Goal: Find specific fact: Find specific fact

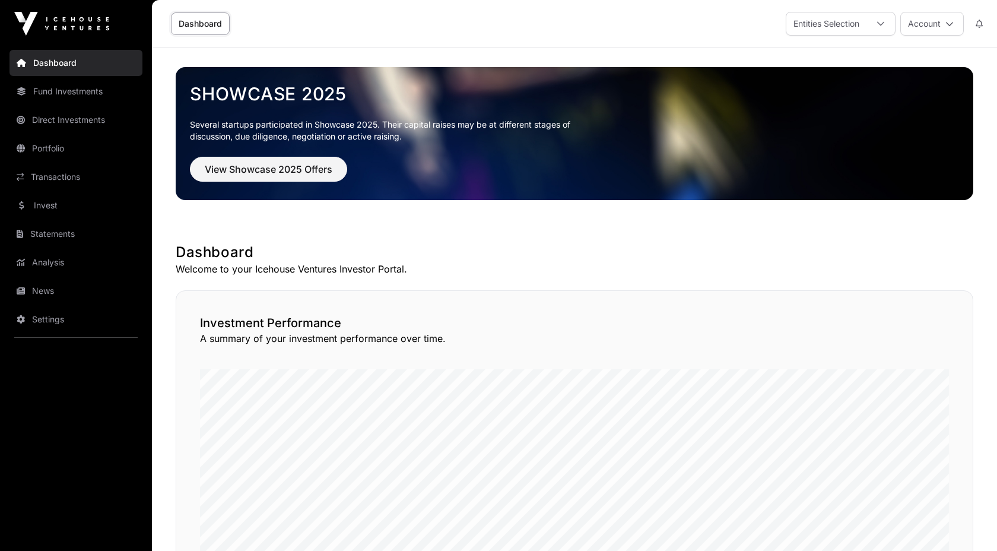
scroll to position [665, 0]
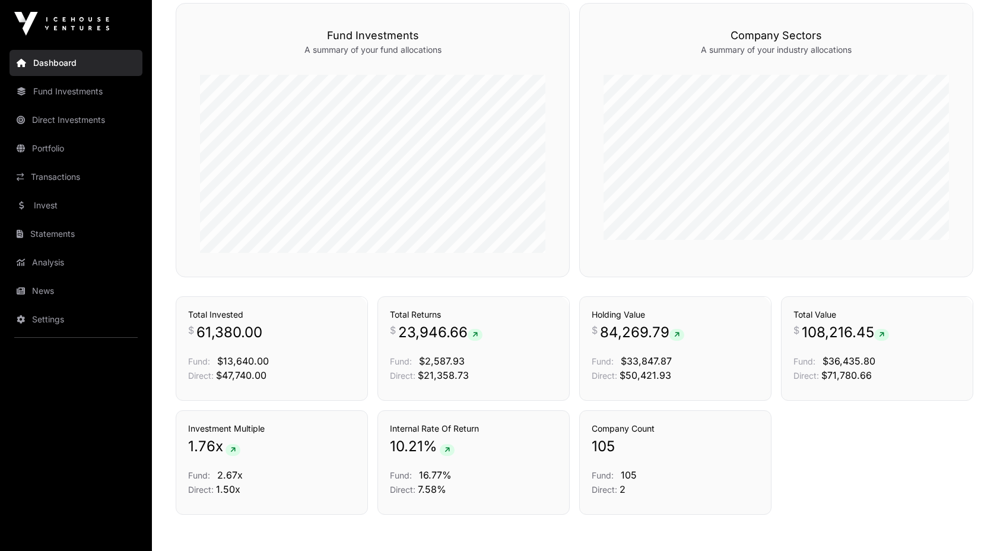
scroll to position [689, 0]
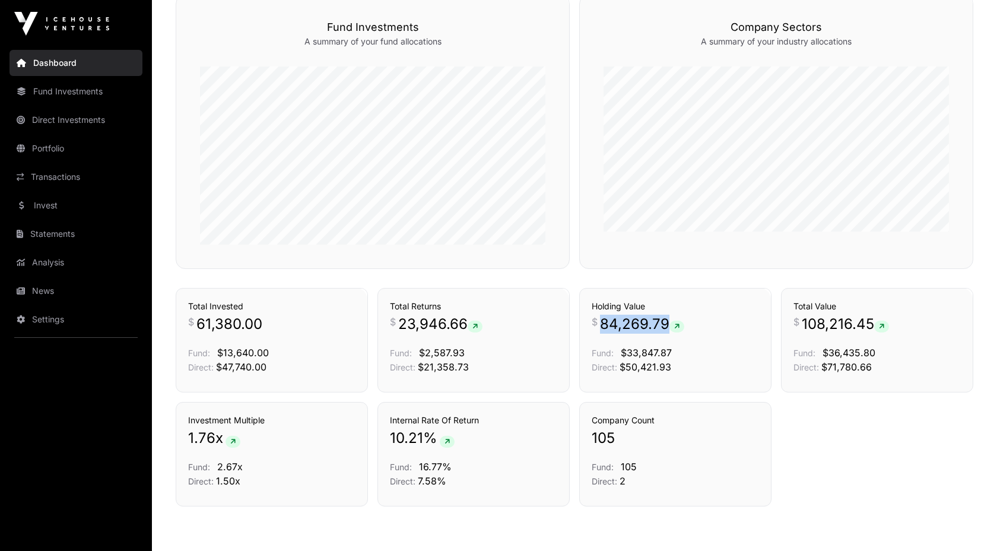
drag, startPoint x: 604, startPoint y: 321, endPoint x: 665, endPoint y: 323, distance: 61.2
click at [665, 323] on span "84,269.79" at bounding box center [642, 324] width 84 height 19
copy span "84,269.79"
